Goal: Information Seeking & Learning: Understand process/instructions

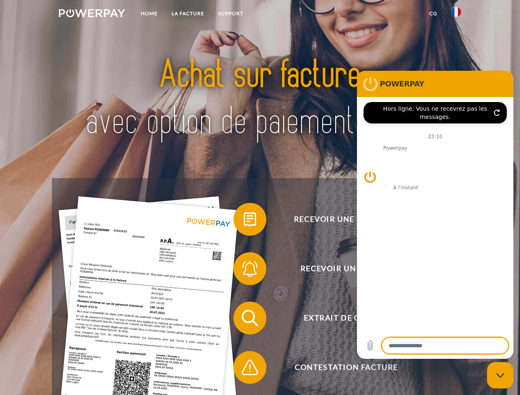
click at [92, 14] on img at bounding box center [92, 13] width 66 height 8
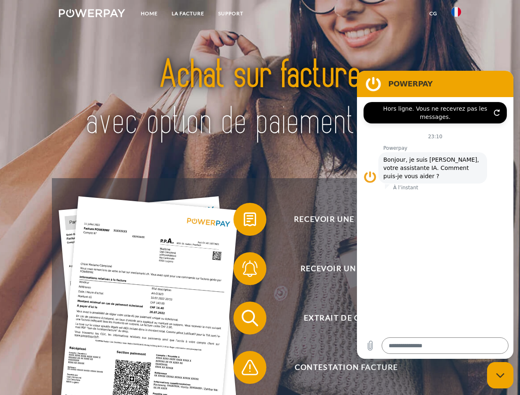
click at [456, 14] on img at bounding box center [456, 12] width 10 height 10
click at [433, 14] on link "CG" at bounding box center [433, 13] width 22 height 15
click at [244, 221] on span at bounding box center [237, 219] width 41 height 41
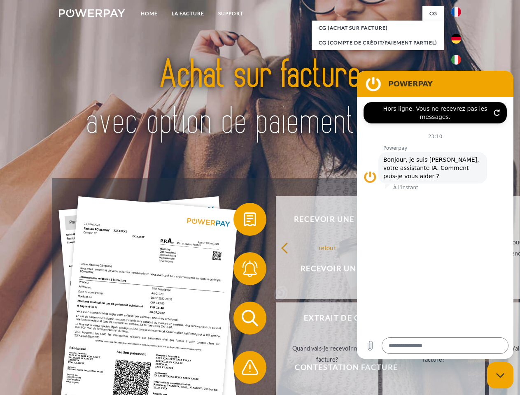
click at [276, 270] on link "retour" at bounding box center [327, 247] width 103 height 103
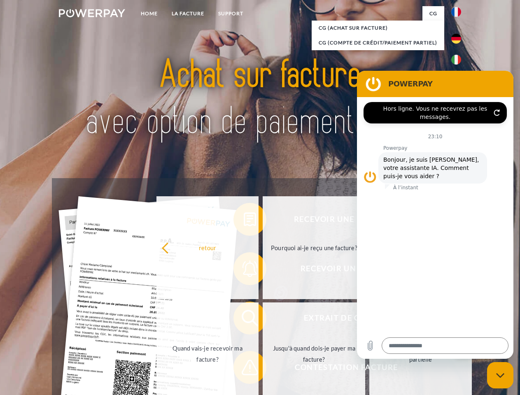
click at [244, 320] on span at bounding box center [237, 318] width 41 height 41
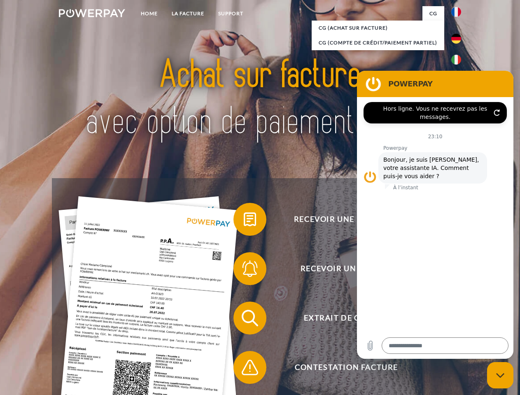
click at [244, 369] on span at bounding box center [237, 367] width 41 height 41
click at [500, 375] on icon "Fermer la fenêtre de messagerie" at bounding box center [500, 375] width 9 height 5
type textarea "*"
